Goal: Information Seeking & Learning: Check status

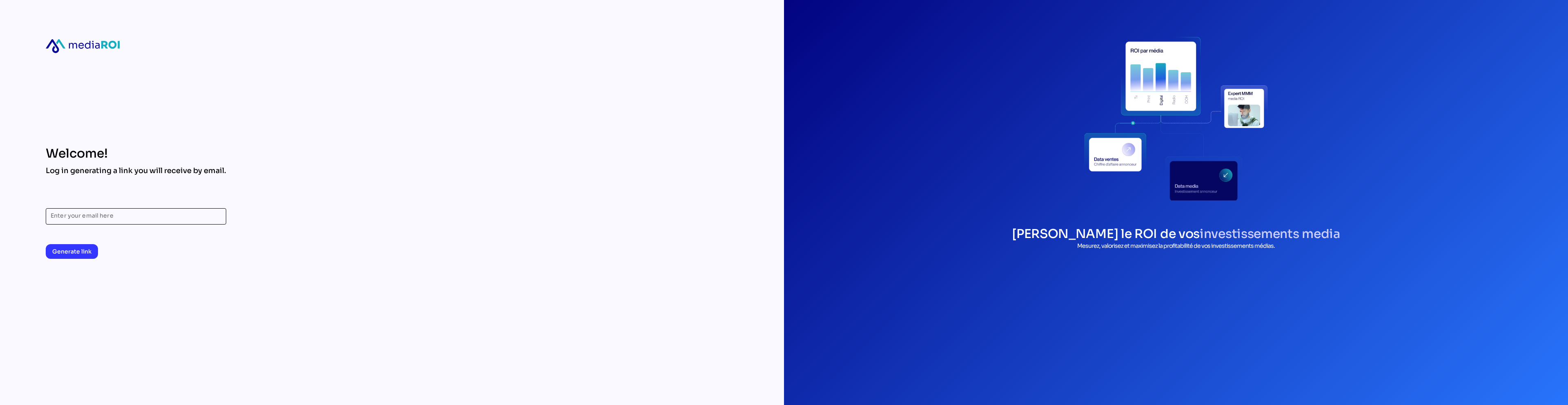
click at [64, 218] on input "Enter your email here" at bounding box center [136, 216] width 171 height 16
type input "**********"
click at [87, 246] on span "Generate link" at bounding box center [71, 251] width 39 height 11
click at [210, 218] on input "**********" at bounding box center [136, 216] width 171 height 16
click at [207, 79] on div "**********" at bounding box center [136, 202] width 181 height 405
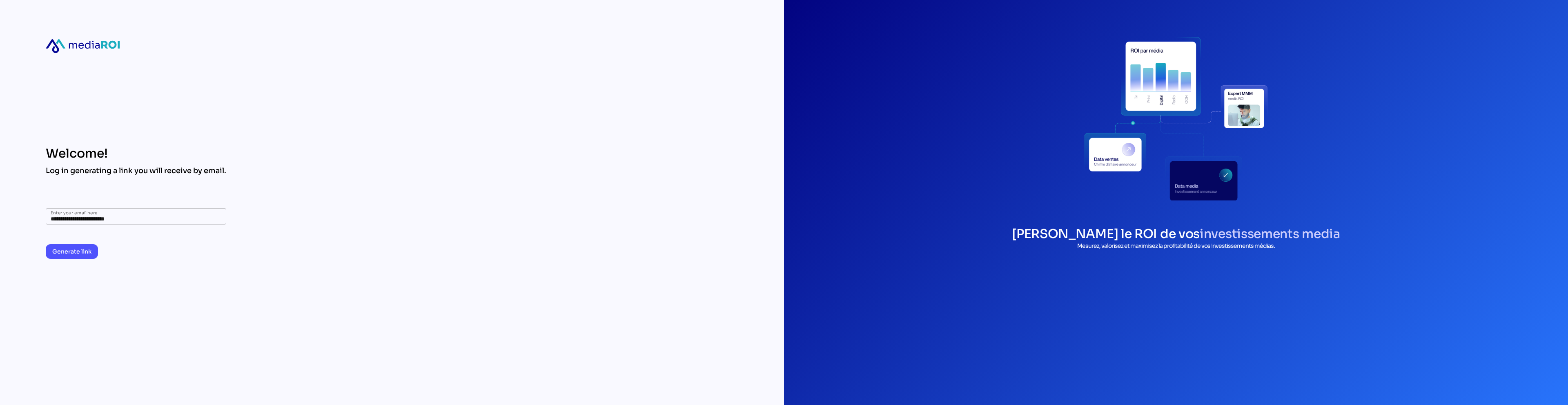
click at [76, 250] on span "Generate link" at bounding box center [71, 251] width 39 height 10
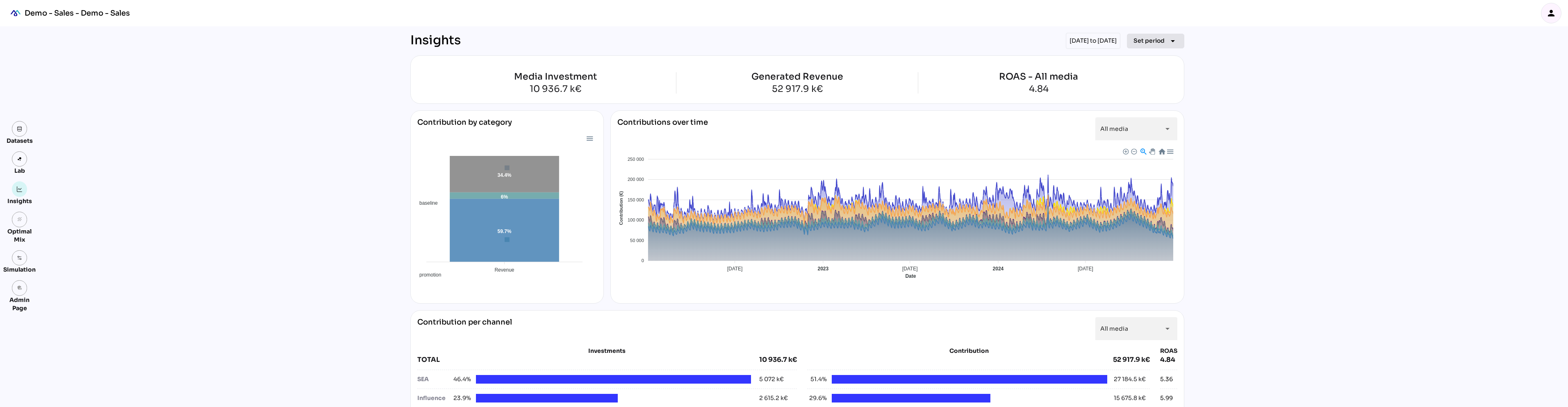
click at [1147, 44] on span "Set period" at bounding box center [1149, 40] width 31 height 10
click at [1147, 116] on div "Quarter" at bounding box center [1143, 117] width 38 height 7
click at [1205, 258] on div "Q4 2023" at bounding box center [1203, 255] width 25 height 7
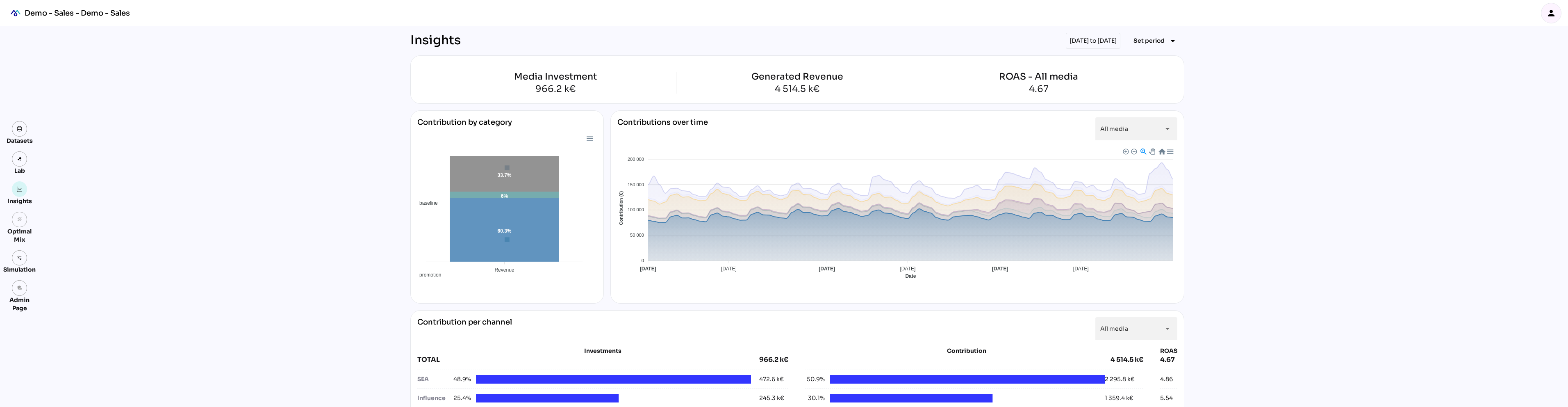
click at [639, 345] on span "Baseline" at bounding box center [626, 348] width 25 height 6
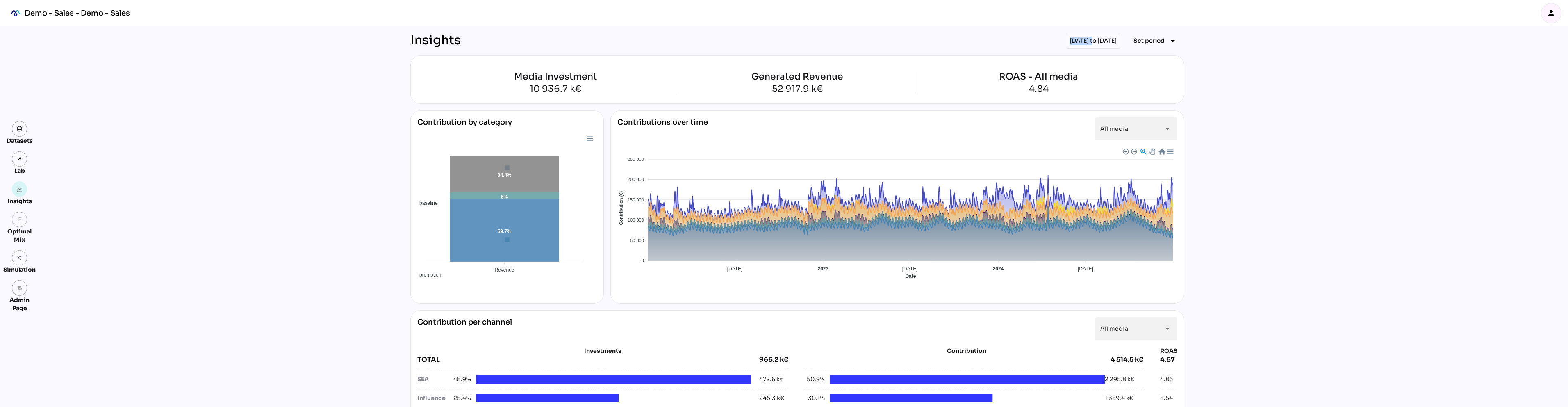
drag, startPoint x: 1047, startPoint y: 42, endPoint x: 1069, endPoint y: 43, distance: 22.0
click at [1069, 43] on div "[DATE] to [DATE]" at bounding box center [1093, 40] width 54 height 16
click at [1143, 46] on span "Set period arrow_drop_down" at bounding box center [1155, 40] width 44 height 11
click at [1145, 119] on div "Quarter" at bounding box center [1143, 117] width 38 height 7
click at [1201, 258] on div "Q4 2023" at bounding box center [1203, 255] width 25 height 7
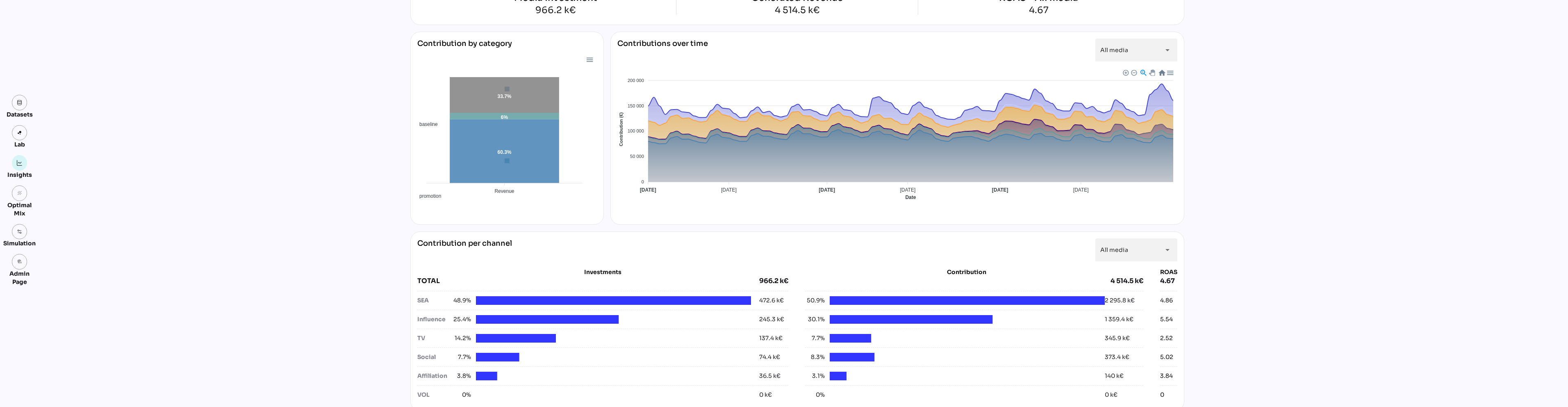
scroll to position [90, 0]
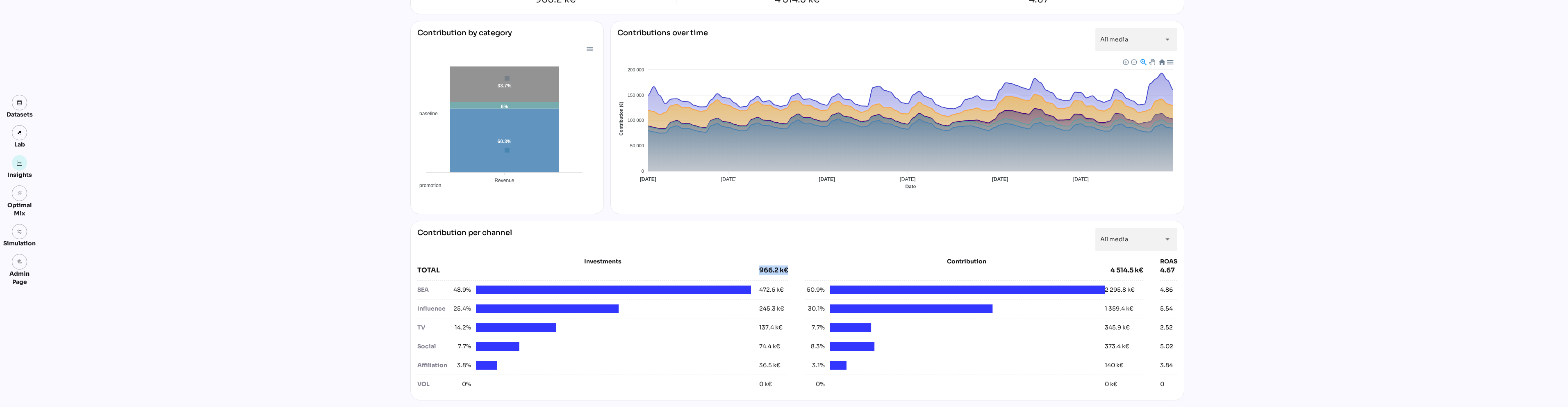
drag, startPoint x: 774, startPoint y: 270, endPoint x: 792, endPoint y: 270, distance: 18.0
click at [792, 270] on div "Investments TOTAL 966.2 k€ SEA 48.9% 472.6 k€ Influence 25.4% 245.3 k€ TV 14.2%…" at bounding box center [797, 326] width 760 height 136
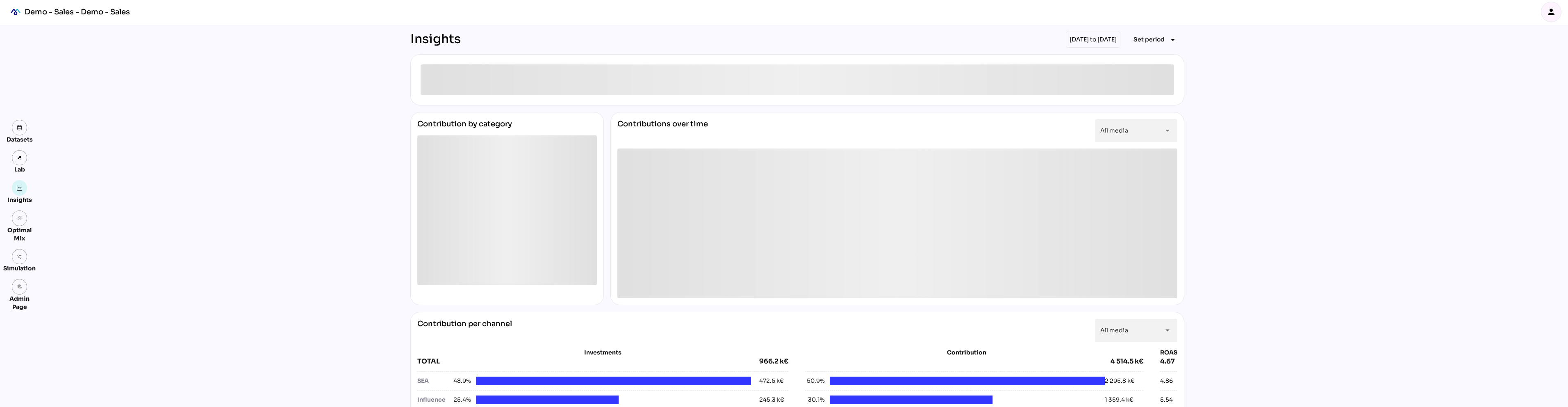
scroll to position [1, 0]
drag, startPoint x: 759, startPoint y: 359, endPoint x: 789, endPoint y: 362, distance: 30.1
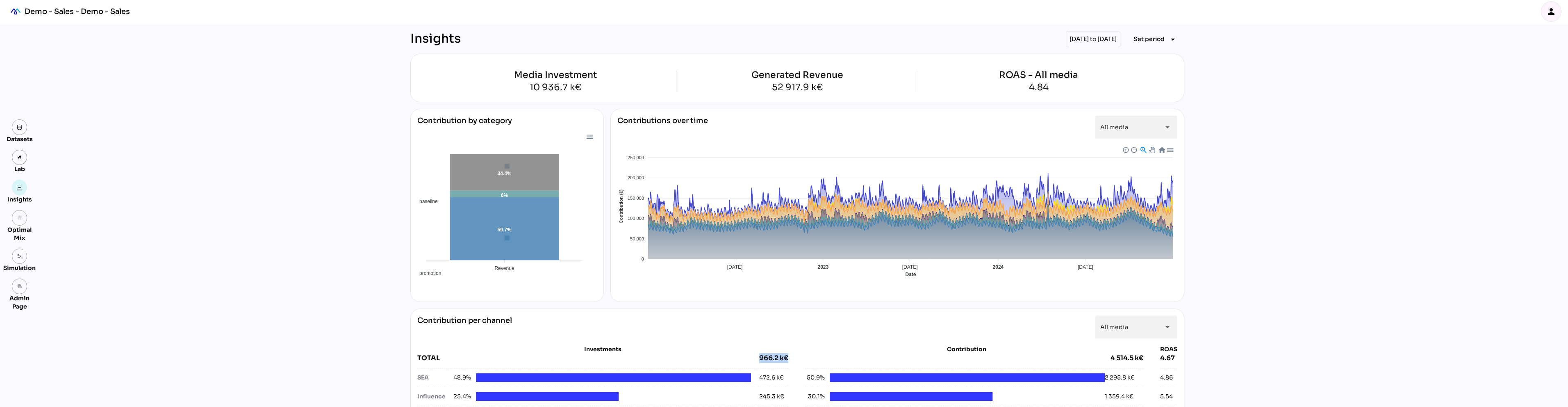
click at [764, 359] on div "966.2 k€" at bounding box center [774, 358] width 29 height 10
click at [764, 358] on div "966.2 k€" at bounding box center [774, 358] width 29 height 10
click at [756, 358] on div "TOTAL" at bounding box center [588, 358] width 342 height 10
drag, startPoint x: 759, startPoint y: 358, endPoint x: 785, endPoint y: 360, distance: 26.1
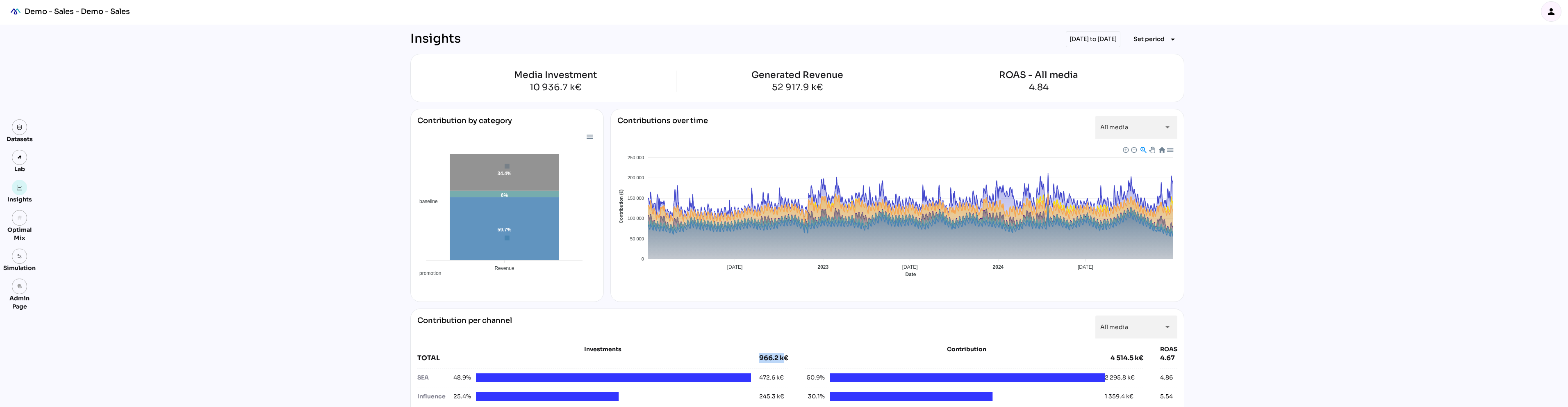
click at [785, 360] on div "TOTAL 966.2 k€" at bounding box center [603, 358] width 371 height 10
click at [760, 359] on div "966.2 k€" at bounding box center [774, 358] width 29 height 10
drag, startPoint x: 759, startPoint y: 358, endPoint x: 777, endPoint y: 358, distance: 18.0
click at [777, 358] on div "966.2 k€" at bounding box center [774, 358] width 29 height 10
click at [1155, 41] on span "Set period" at bounding box center [1149, 39] width 31 height 10
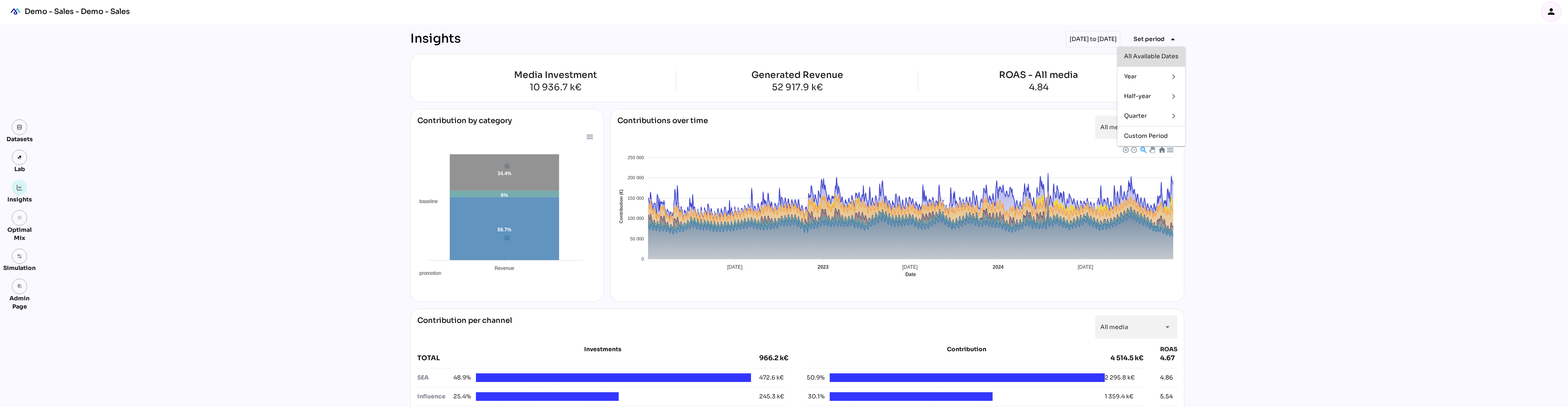
click at [1152, 55] on div "All Available Dates" at bounding box center [1151, 56] width 54 height 7
drag, startPoint x: 756, startPoint y: 358, endPoint x: 783, endPoint y: 358, distance: 27.0
click at [783, 358] on div "TOTAL 10 936.7 k€" at bounding box center [606, 358] width 380 height 10
click at [1092, 42] on div "01/01/2022 to 31/12/2024" at bounding box center [1093, 39] width 54 height 16
click at [1159, 40] on span "Set period" at bounding box center [1149, 39] width 31 height 10
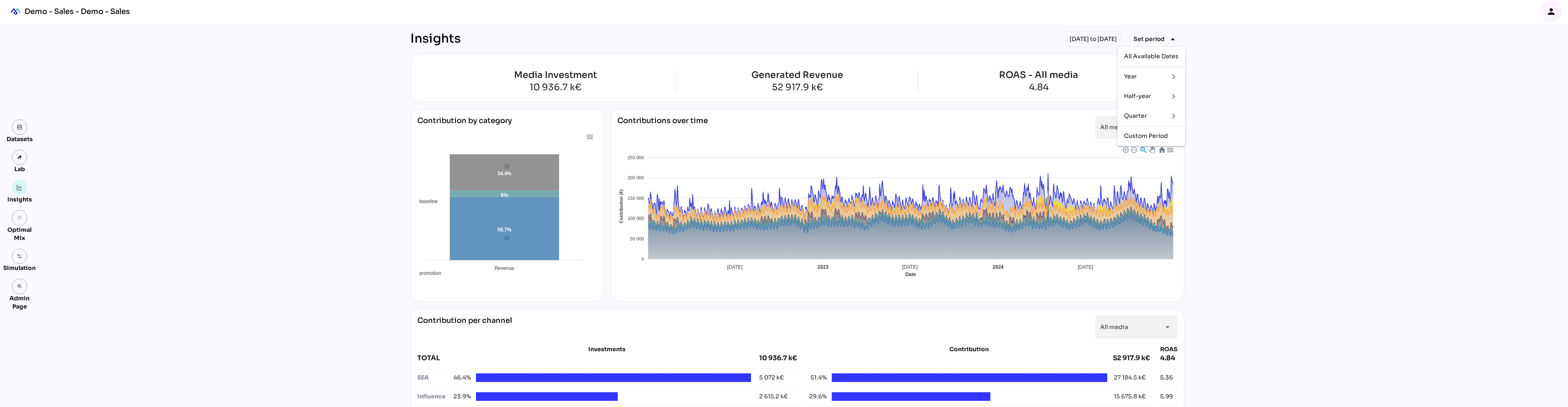
click at [1147, 115] on div "Quarter" at bounding box center [1143, 116] width 38 height 7
click at [1207, 248] on div "Q4 2023" at bounding box center [1203, 254] width 25 height 13
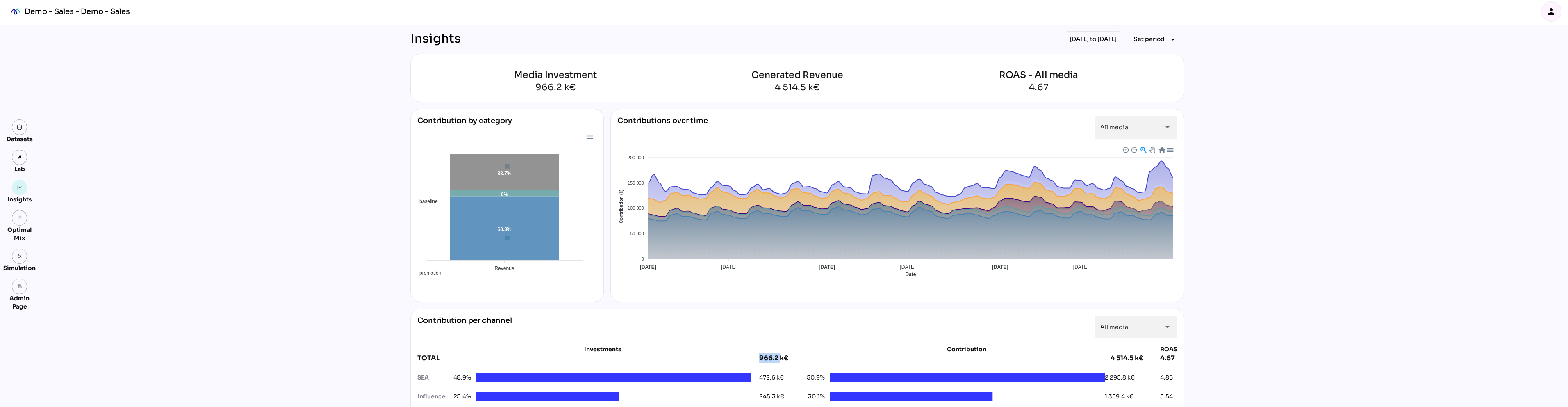
drag, startPoint x: 759, startPoint y: 357, endPoint x: 780, endPoint y: 357, distance: 21.0
click at [780, 357] on div "TOTAL 966.2 k€" at bounding box center [603, 358] width 371 height 10
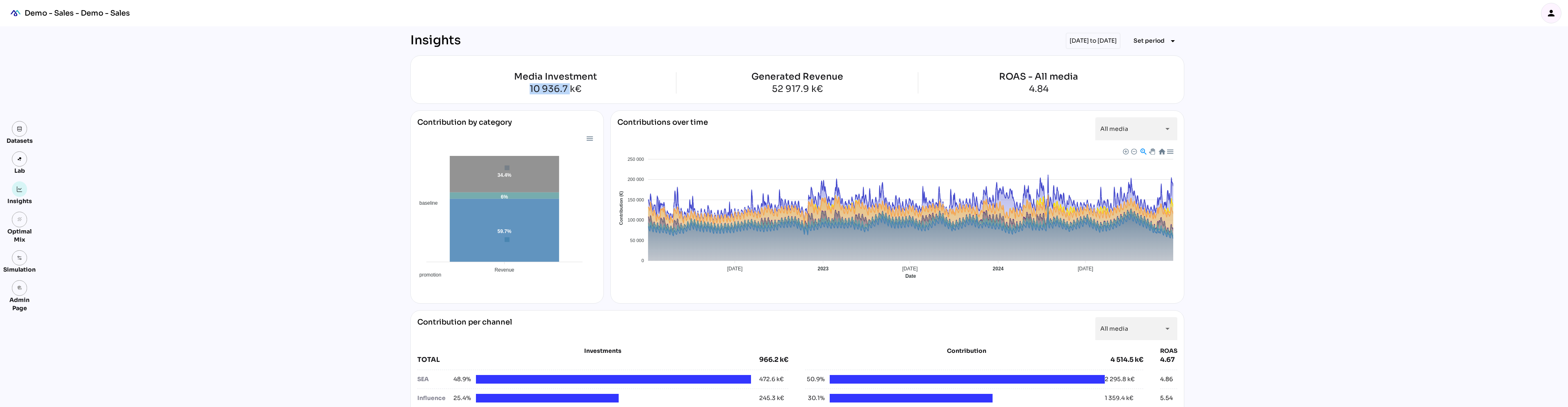
drag, startPoint x: 525, startPoint y: 88, endPoint x: 569, endPoint y: 88, distance: 44.0
click at [569, 88] on div "10 936.7 k€" at bounding box center [555, 89] width 241 height 9
drag, startPoint x: 762, startPoint y: 359, endPoint x: 785, endPoint y: 361, distance: 23.1
click at [785, 361] on div "TOTAL 966.2 k€" at bounding box center [603, 359] width 371 height 10
